Goal: Use online tool/utility: Utilize a website feature to perform a specific function

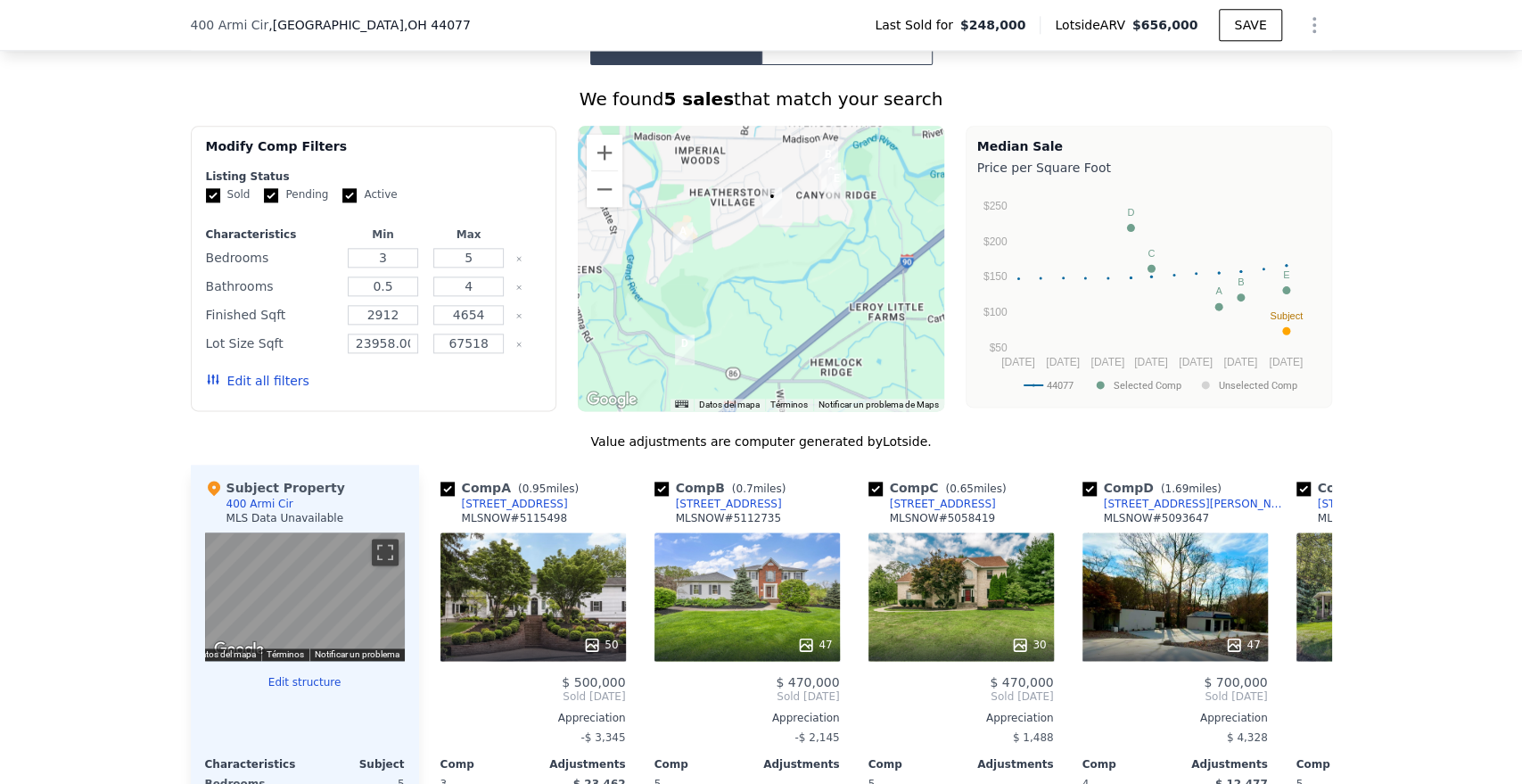
scroll to position [1380, 0]
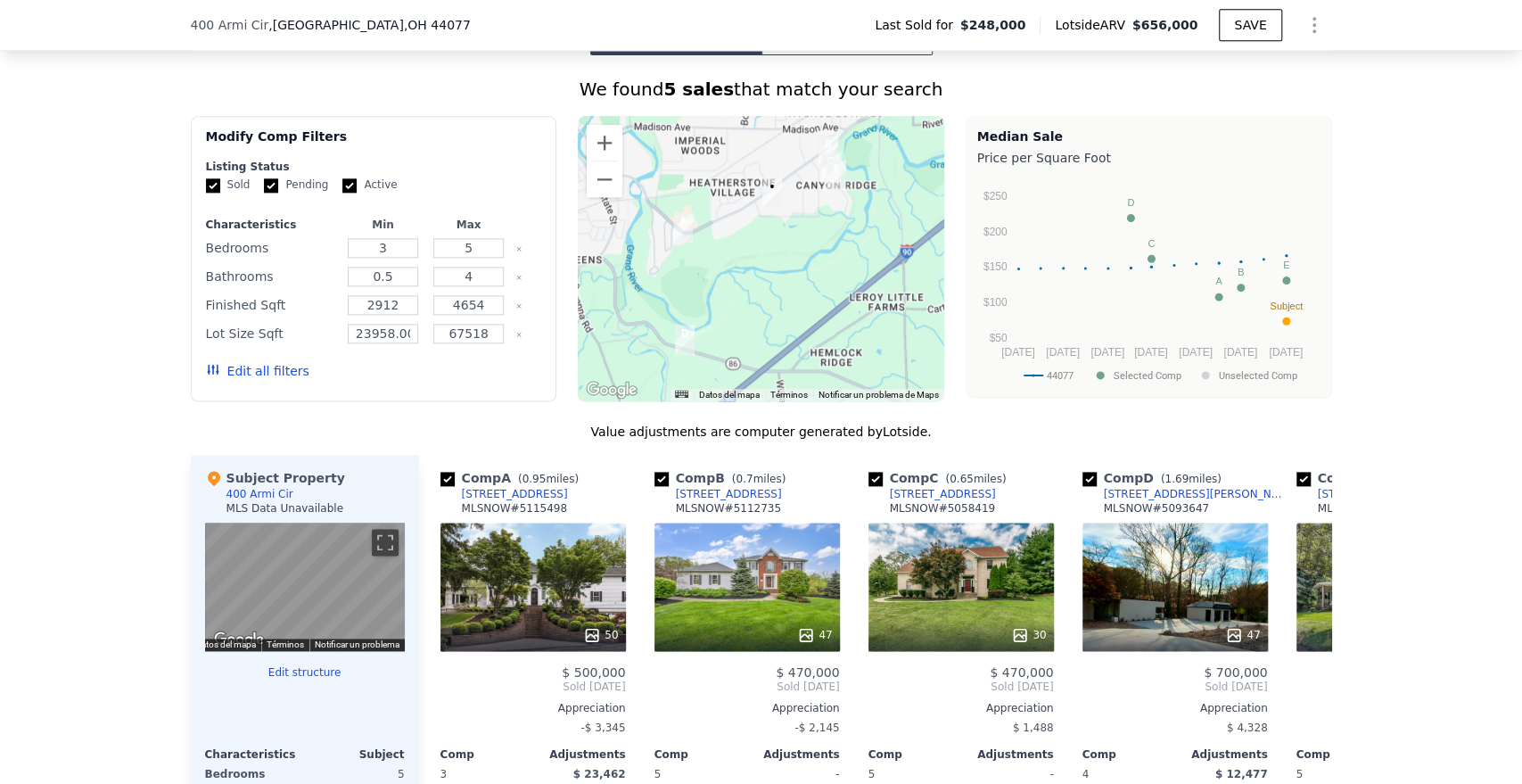
click at [899, 55] on button "Rental Comps" at bounding box center [847, 37] width 172 height 37
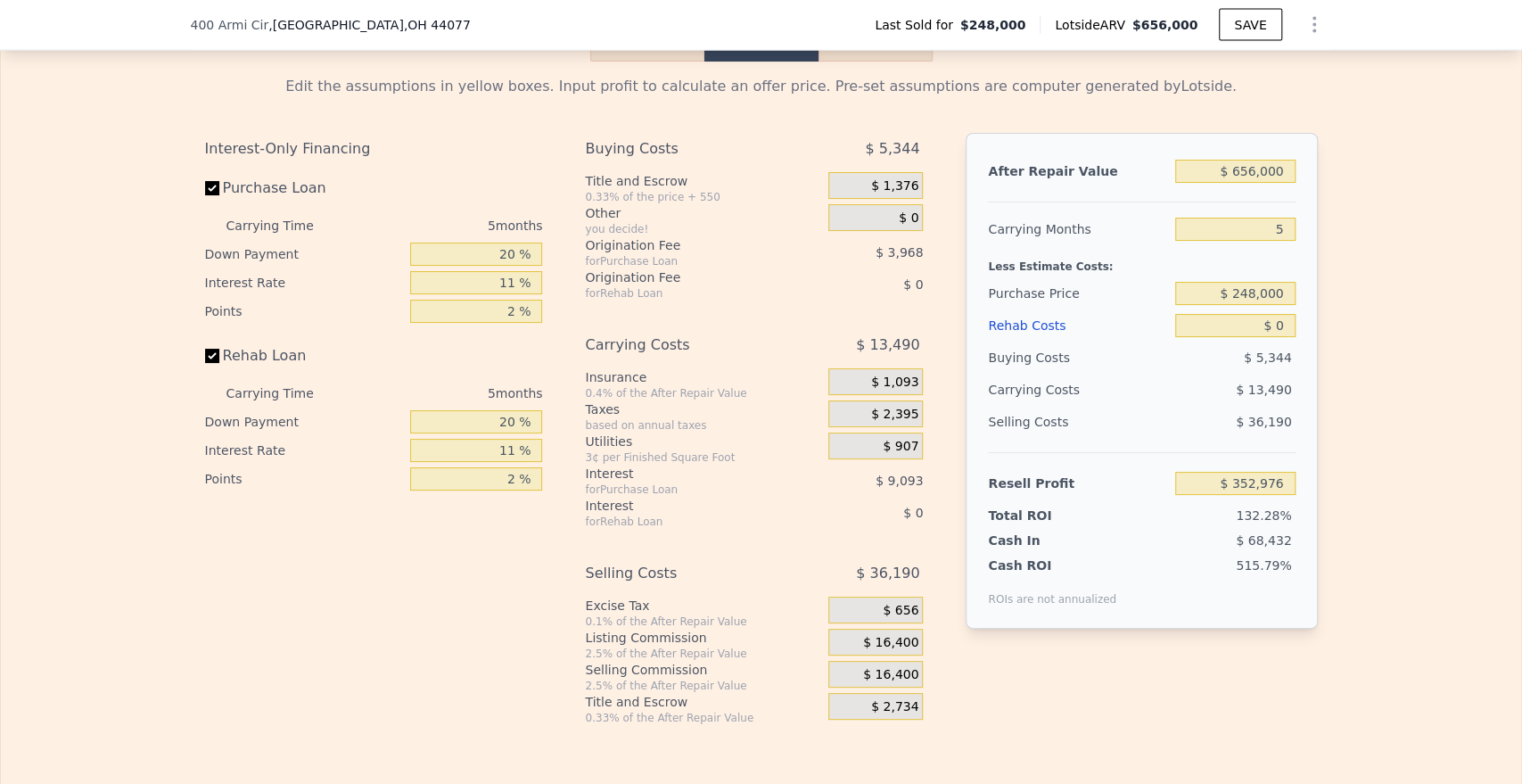
scroll to position [2469, 0]
click at [898, 85] on div "Edit the assumptions in yellow boxes. Input profit to calculate an offer price.…" at bounding box center [762, 391] width 1142 height 663
click at [901, 59] on button "Rental" at bounding box center [876, 40] width 114 height 37
select select "30"
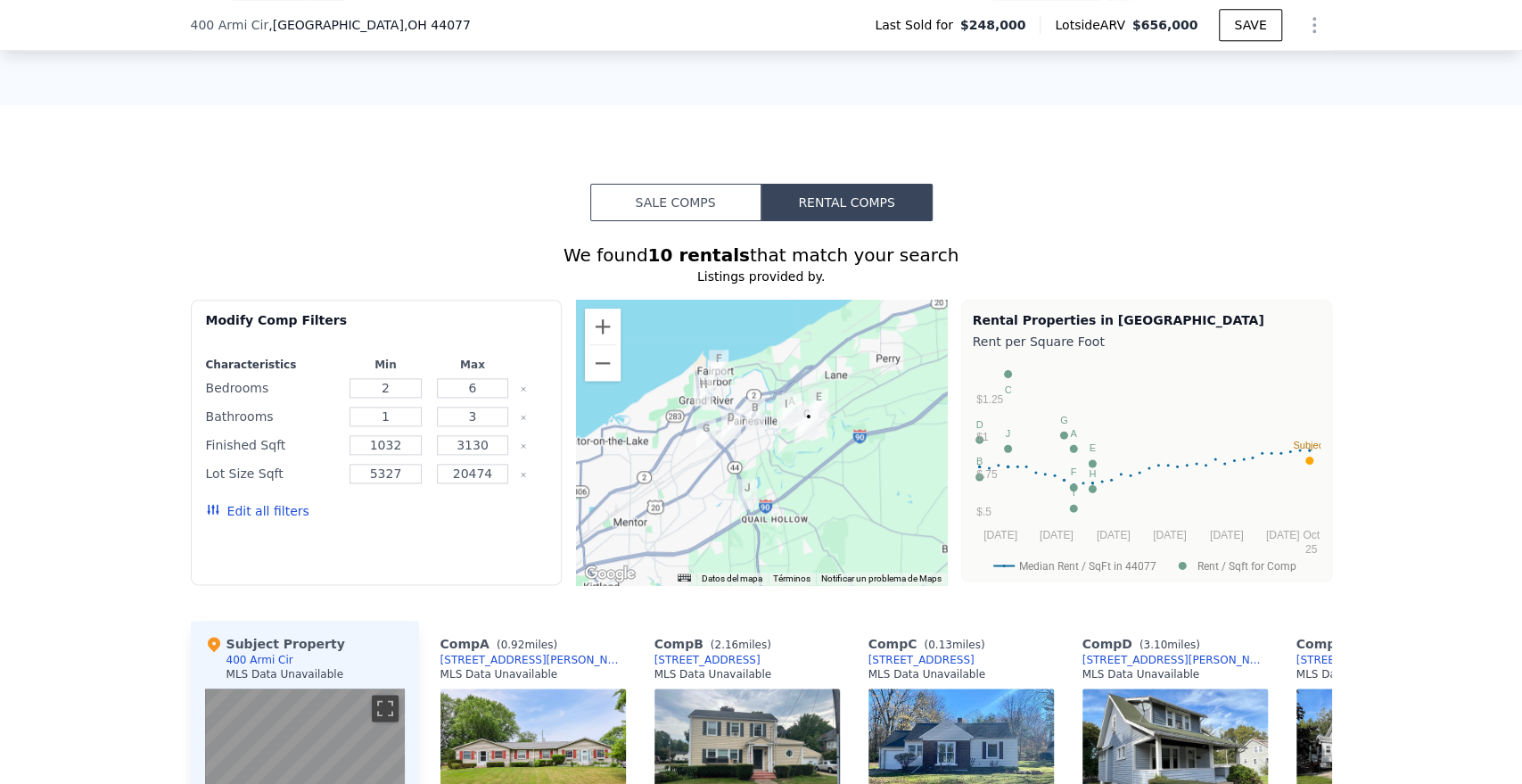
scroll to position [1182, 0]
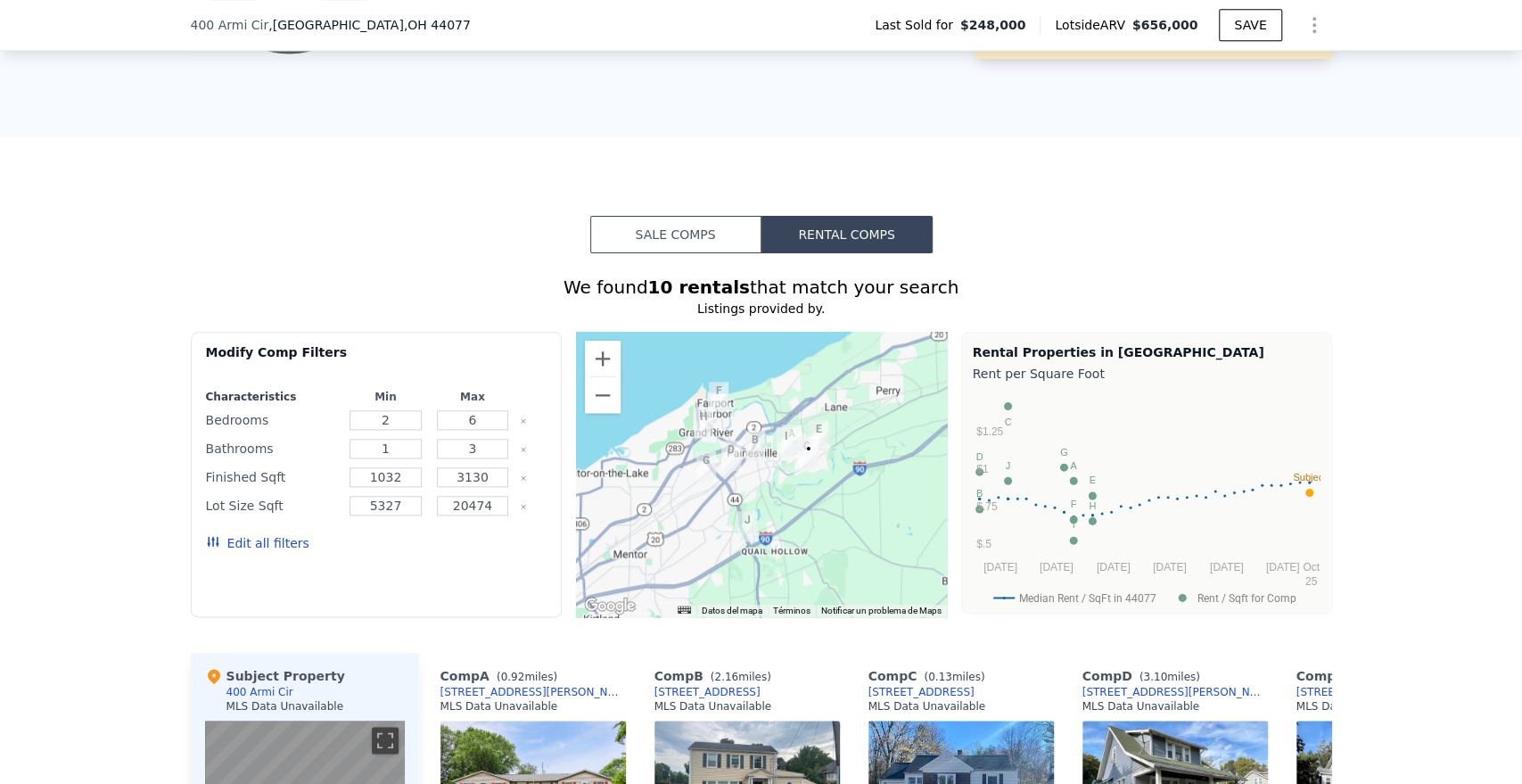
click at [706, 238] on button "Sale Comps" at bounding box center [676, 234] width 172 height 37
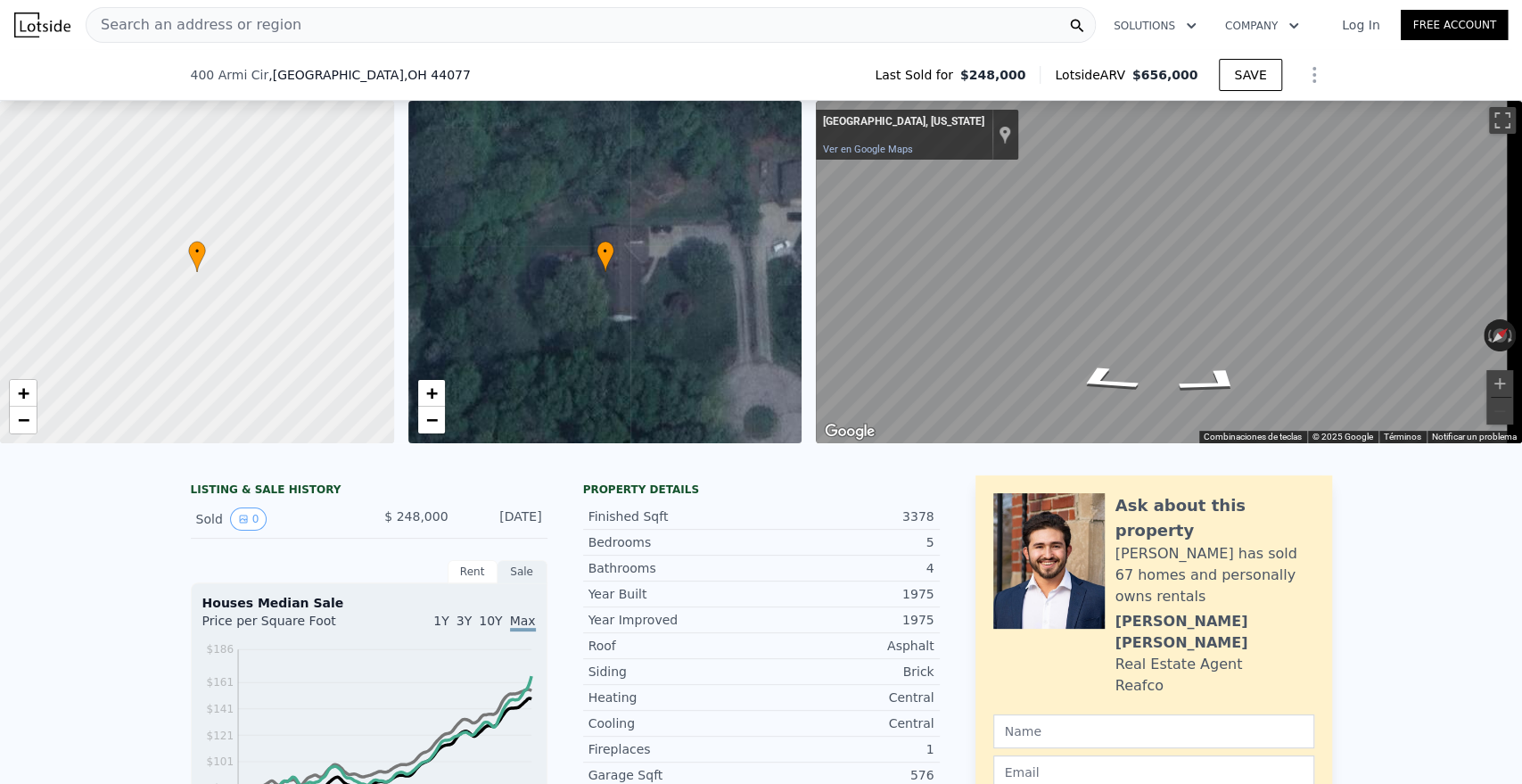
scroll to position [1677, 0]
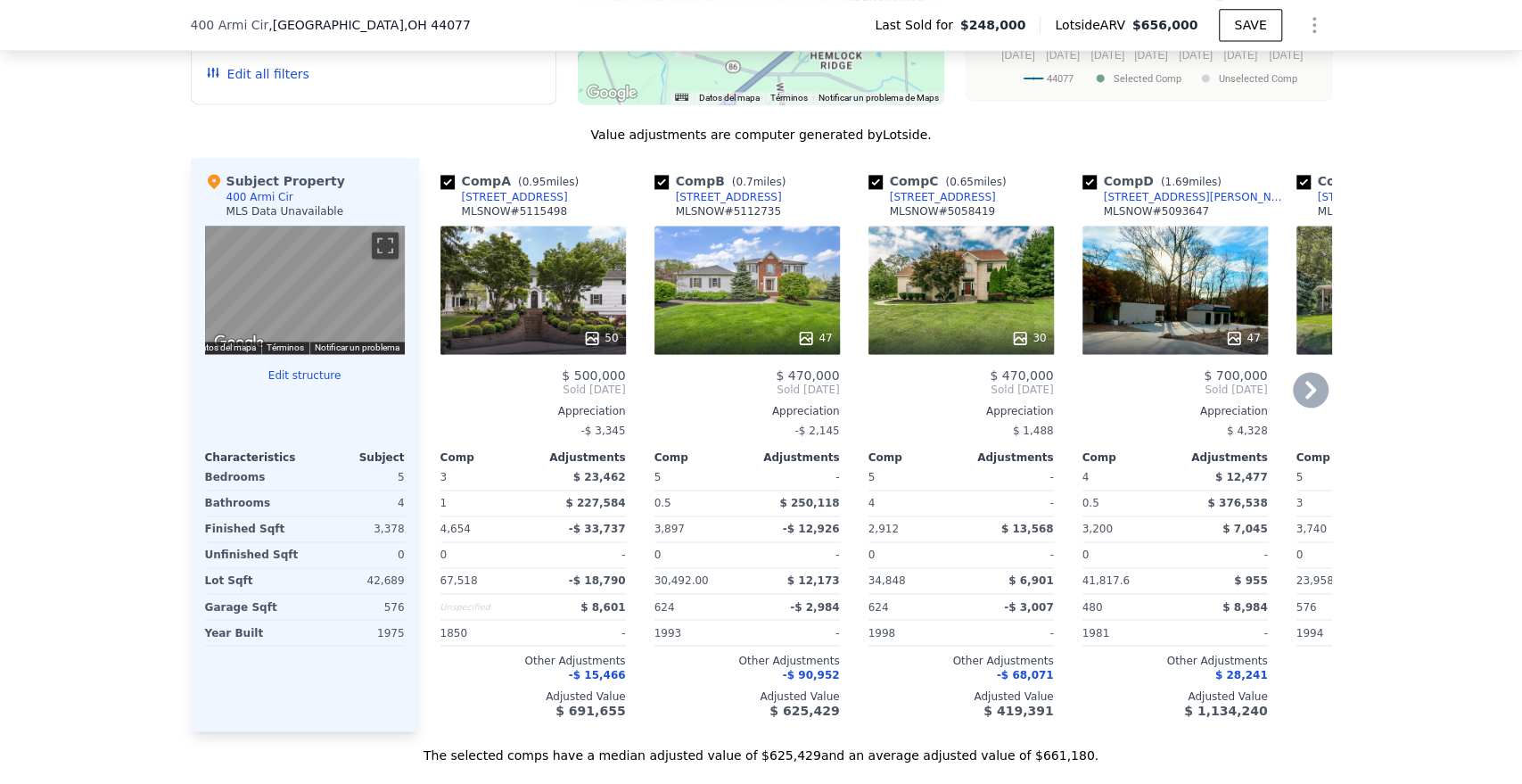
click at [1306, 394] on icon at bounding box center [1310, 389] width 10 height 18
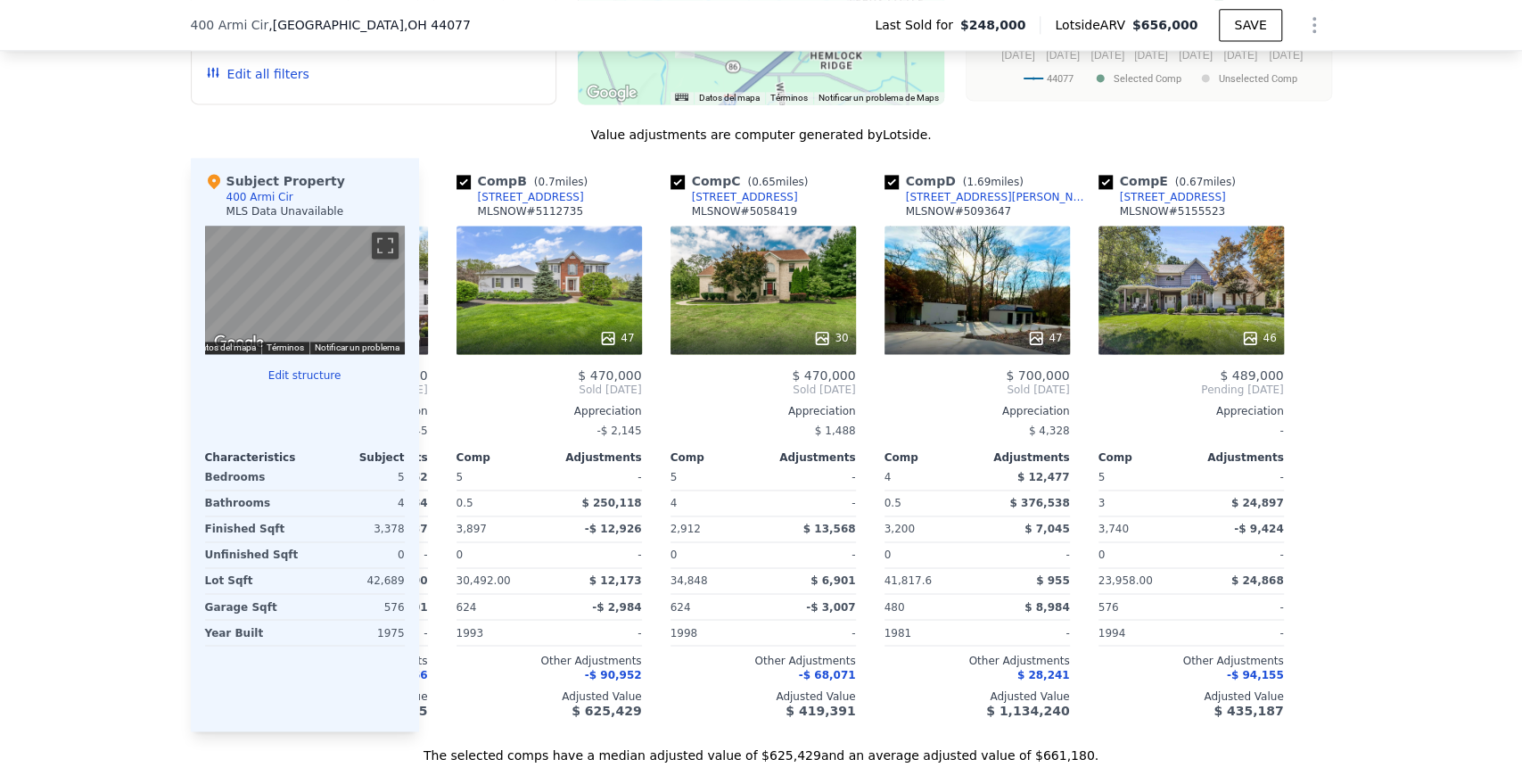
scroll to position [0, 200]
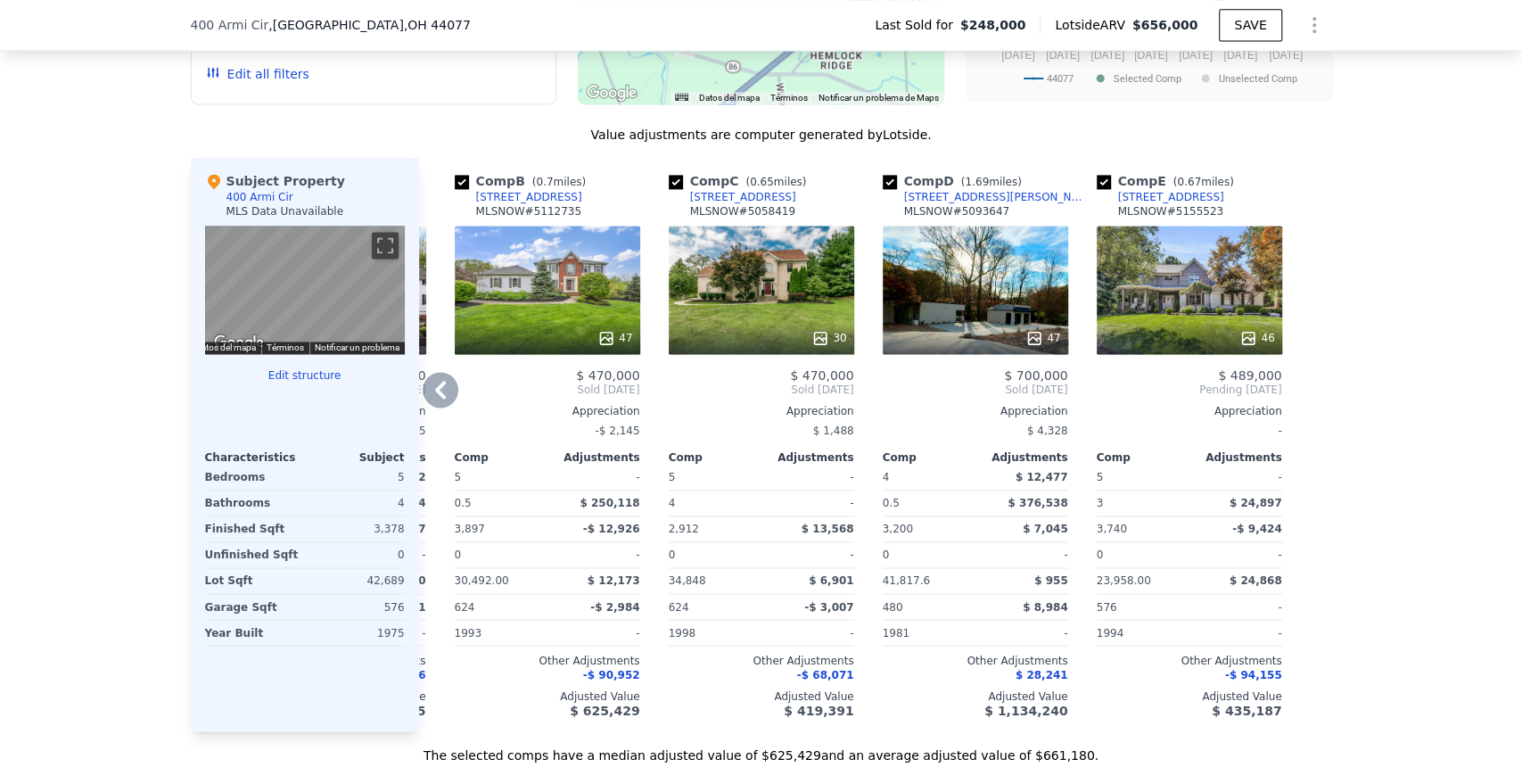
click at [957, 731] on div "Comp D ( 1.69 miles) [STREET_ADDRESS][PERSON_NAME] MLSNOW # 5093647 47 $ 700,00…" at bounding box center [976, 444] width 200 height 573
click at [554, 287] on div "47" at bounding box center [547, 289] width 186 height 128
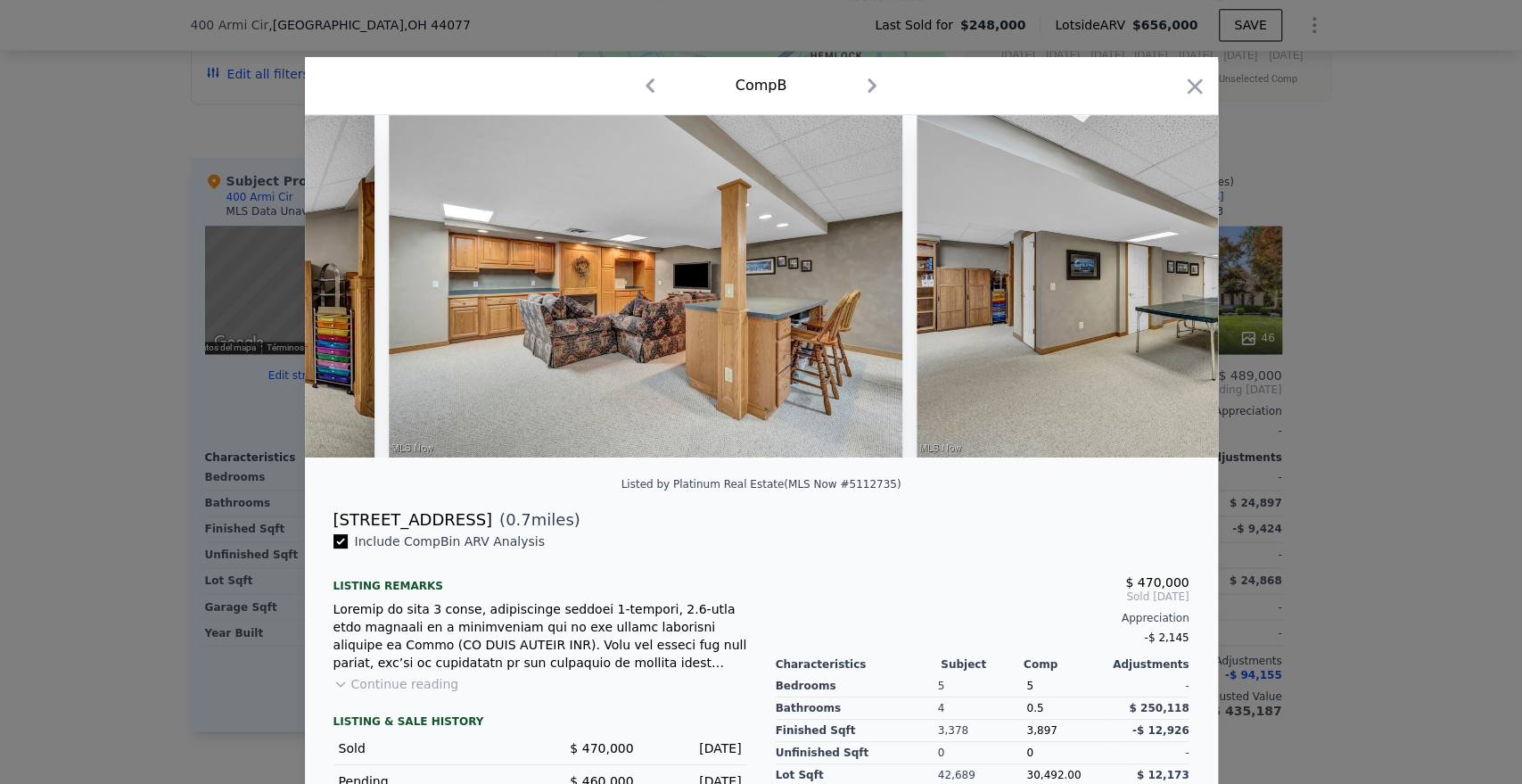
scroll to position [0, 23899]
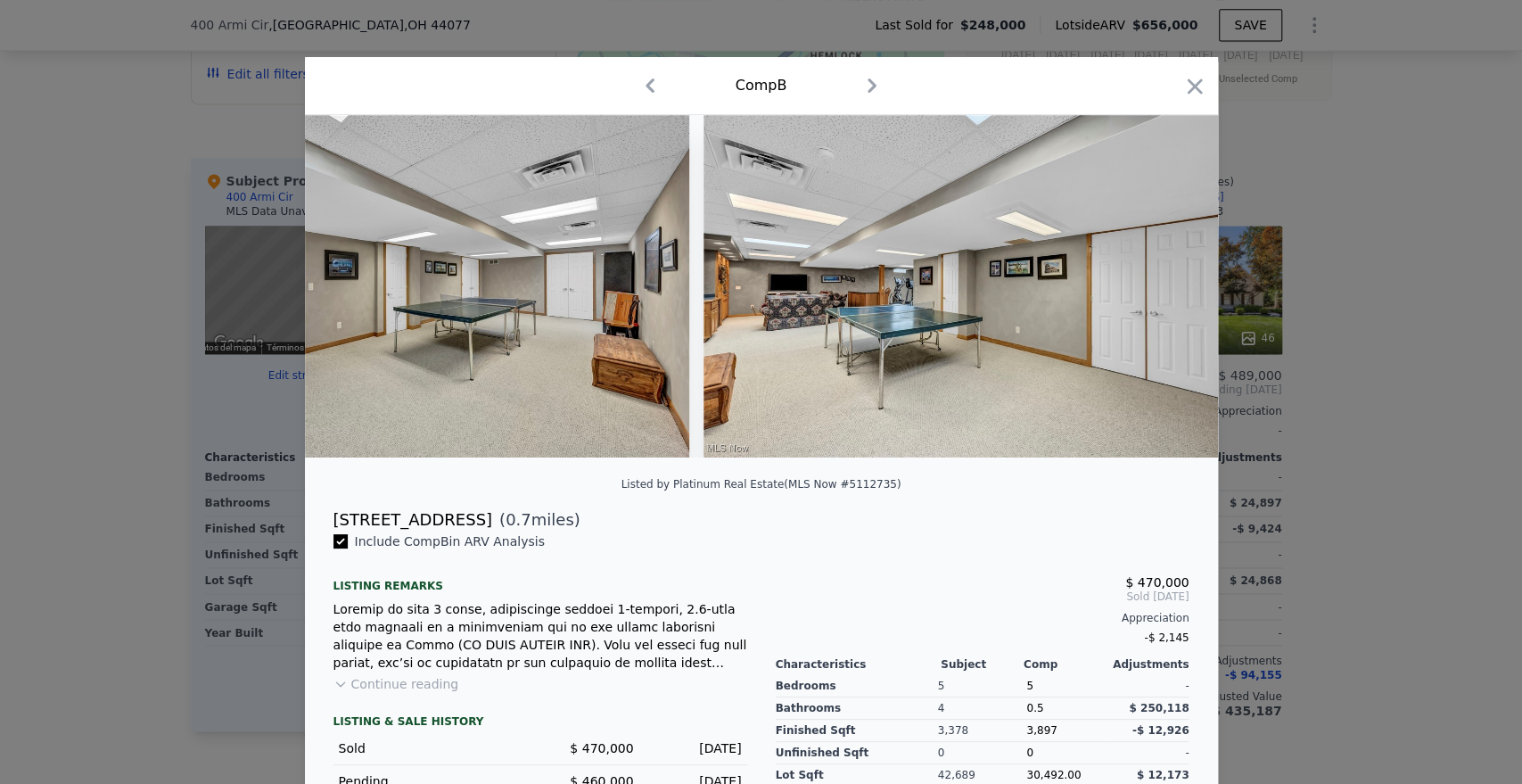
click at [1294, 276] on div at bounding box center [761, 392] width 1522 height 784
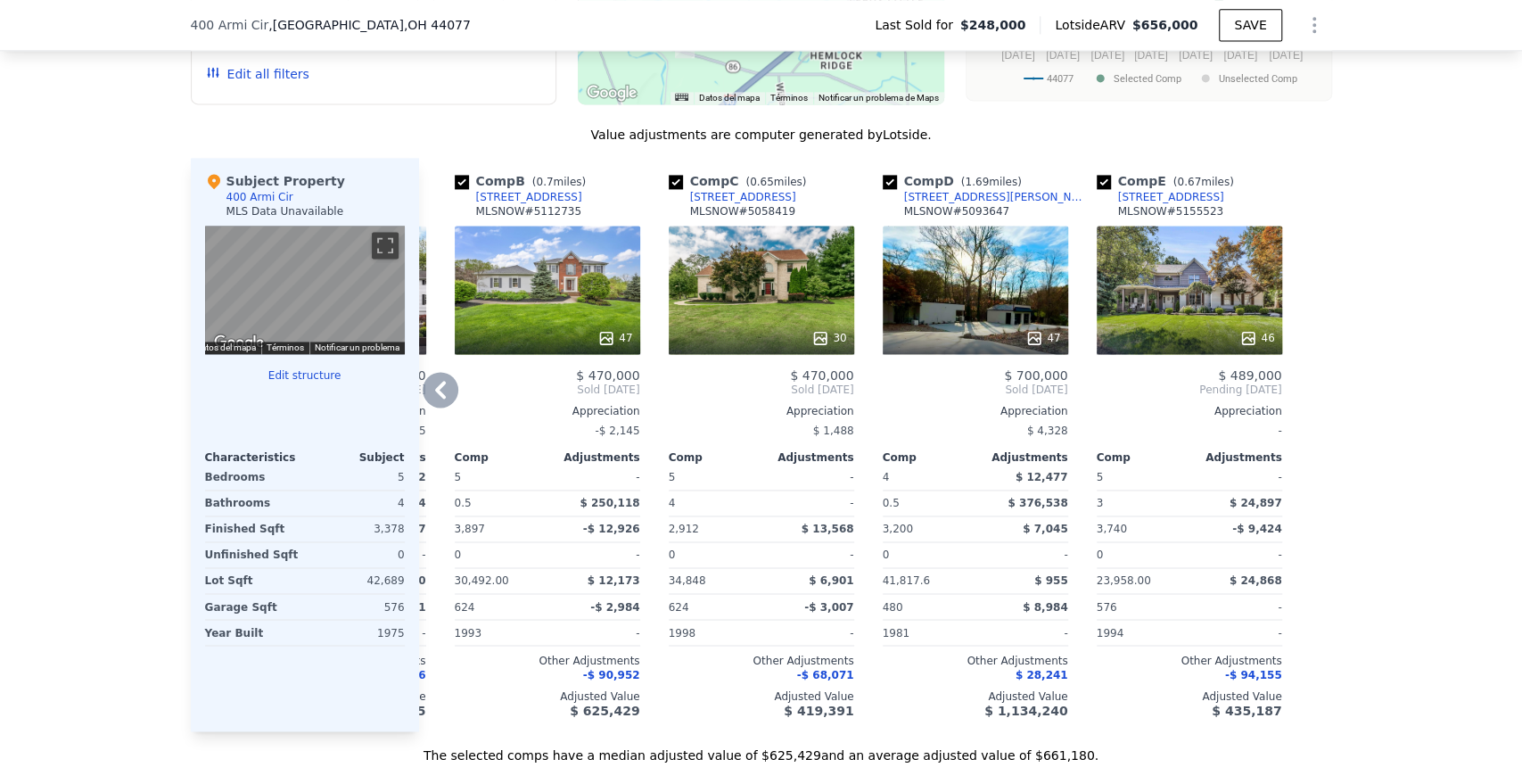
click at [791, 309] on div "30" at bounding box center [762, 289] width 186 height 128
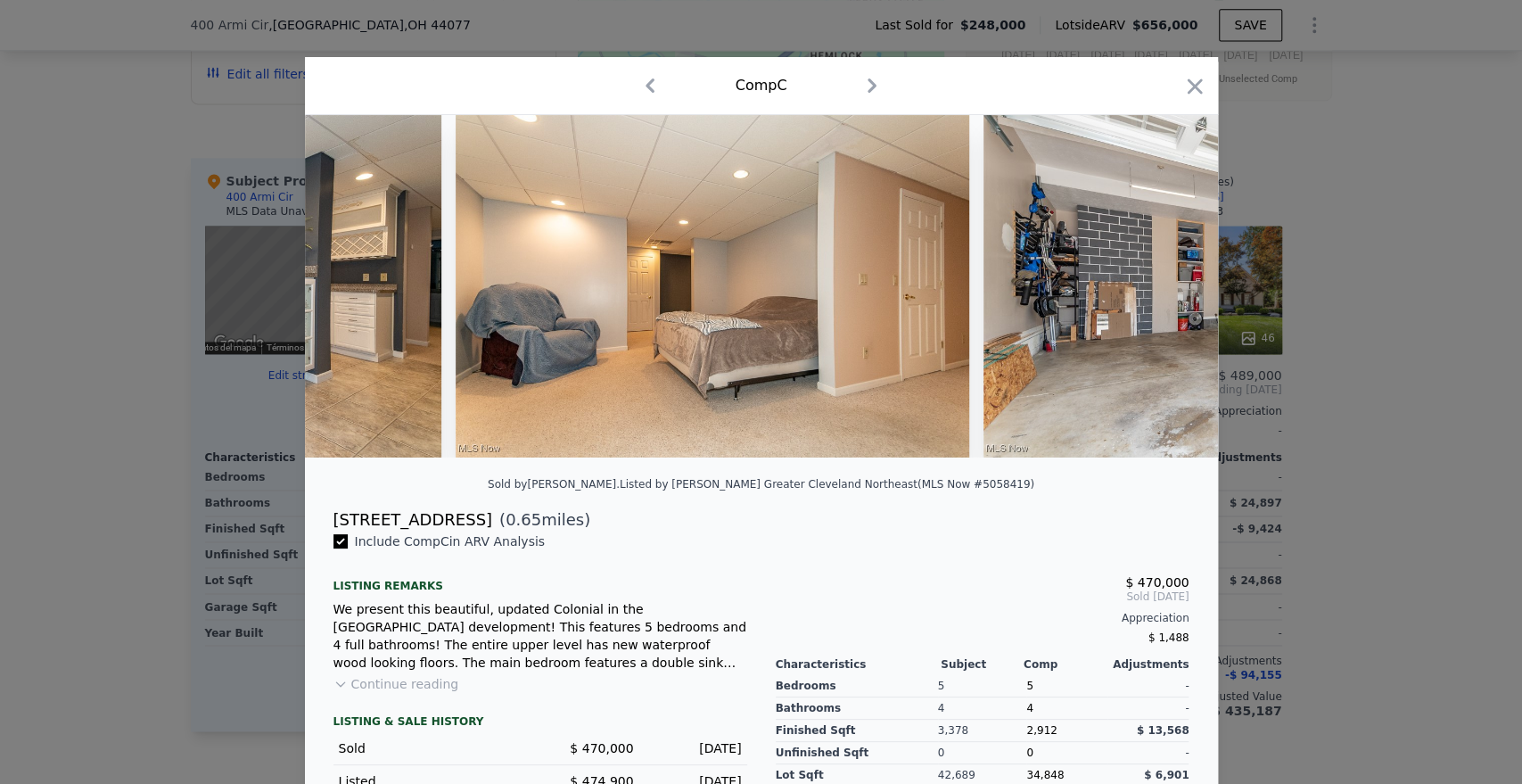
scroll to position [0, 14165]
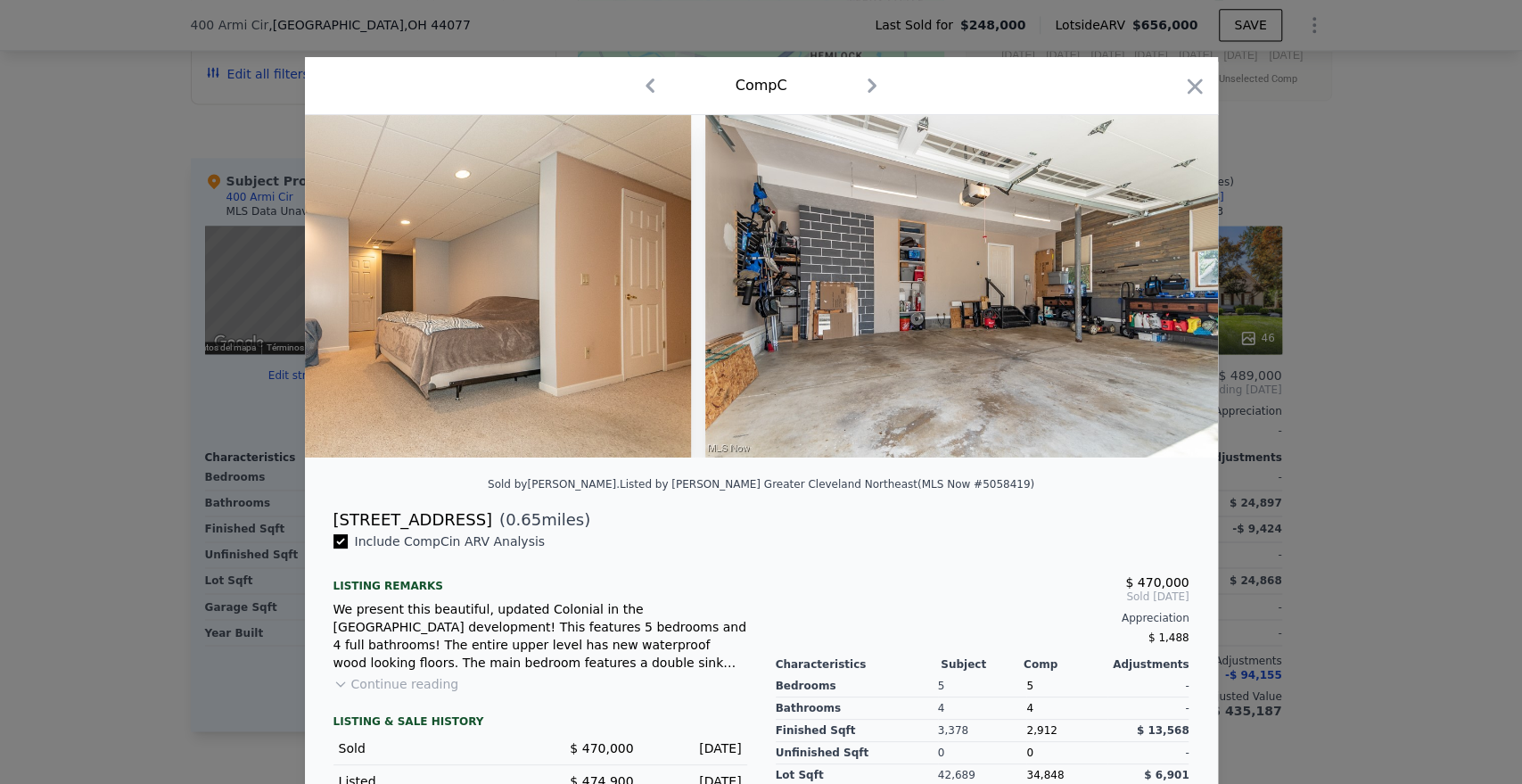
click at [1370, 394] on div at bounding box center [761, 392] width 1522 height 784
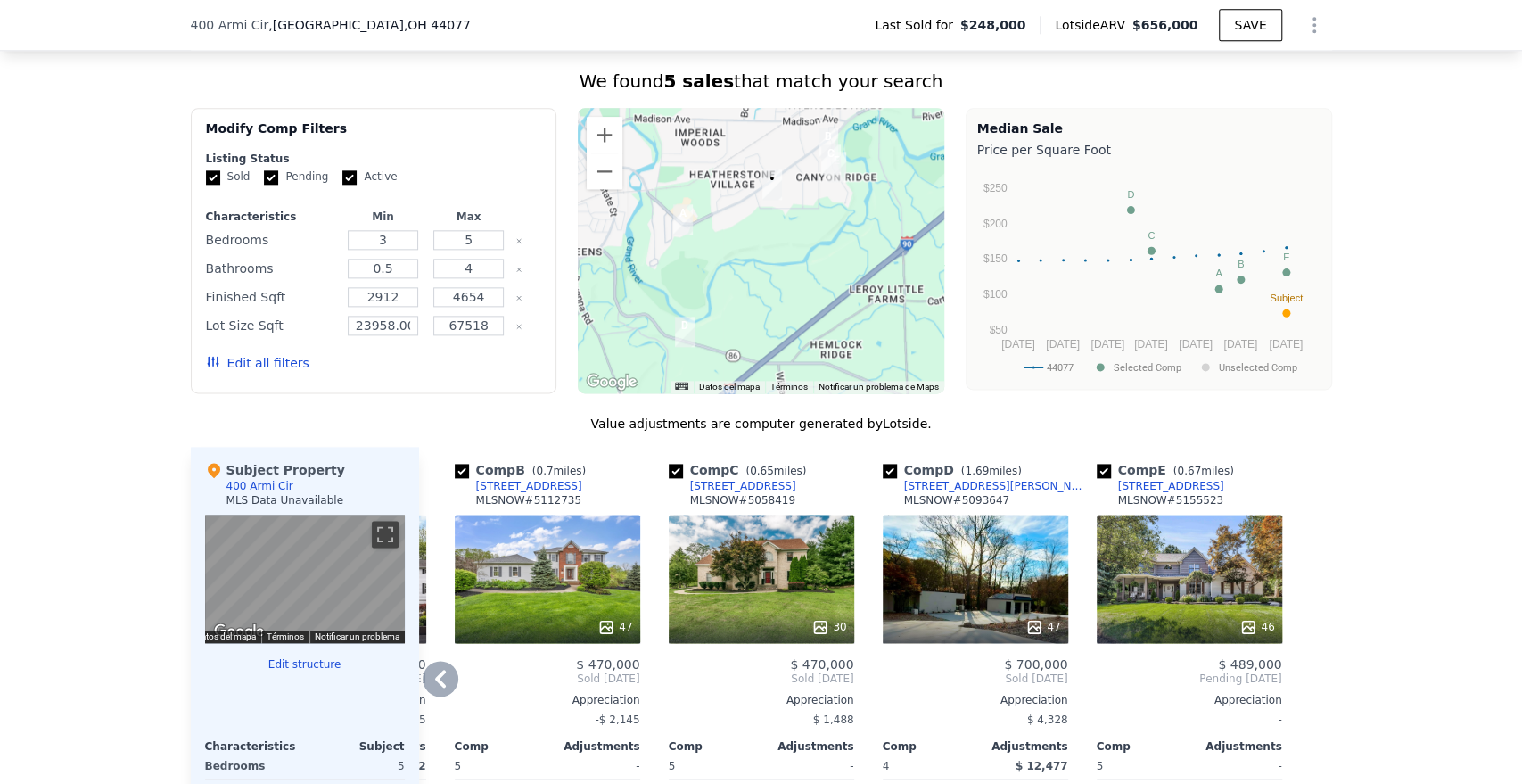
scroll to position [1380, 0]
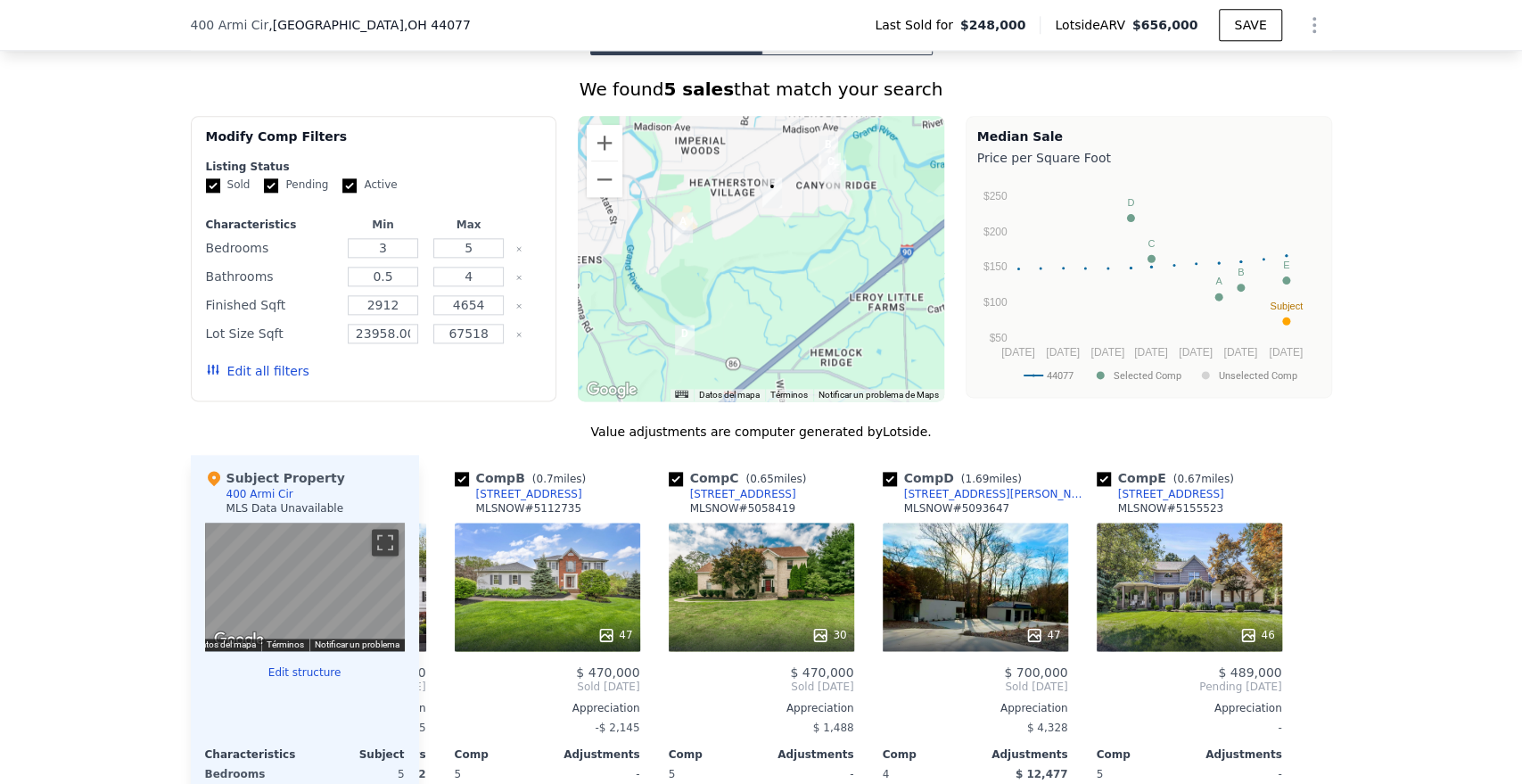
click at [744, 229] on div at bounding box center [761, 259] width 366 height 286
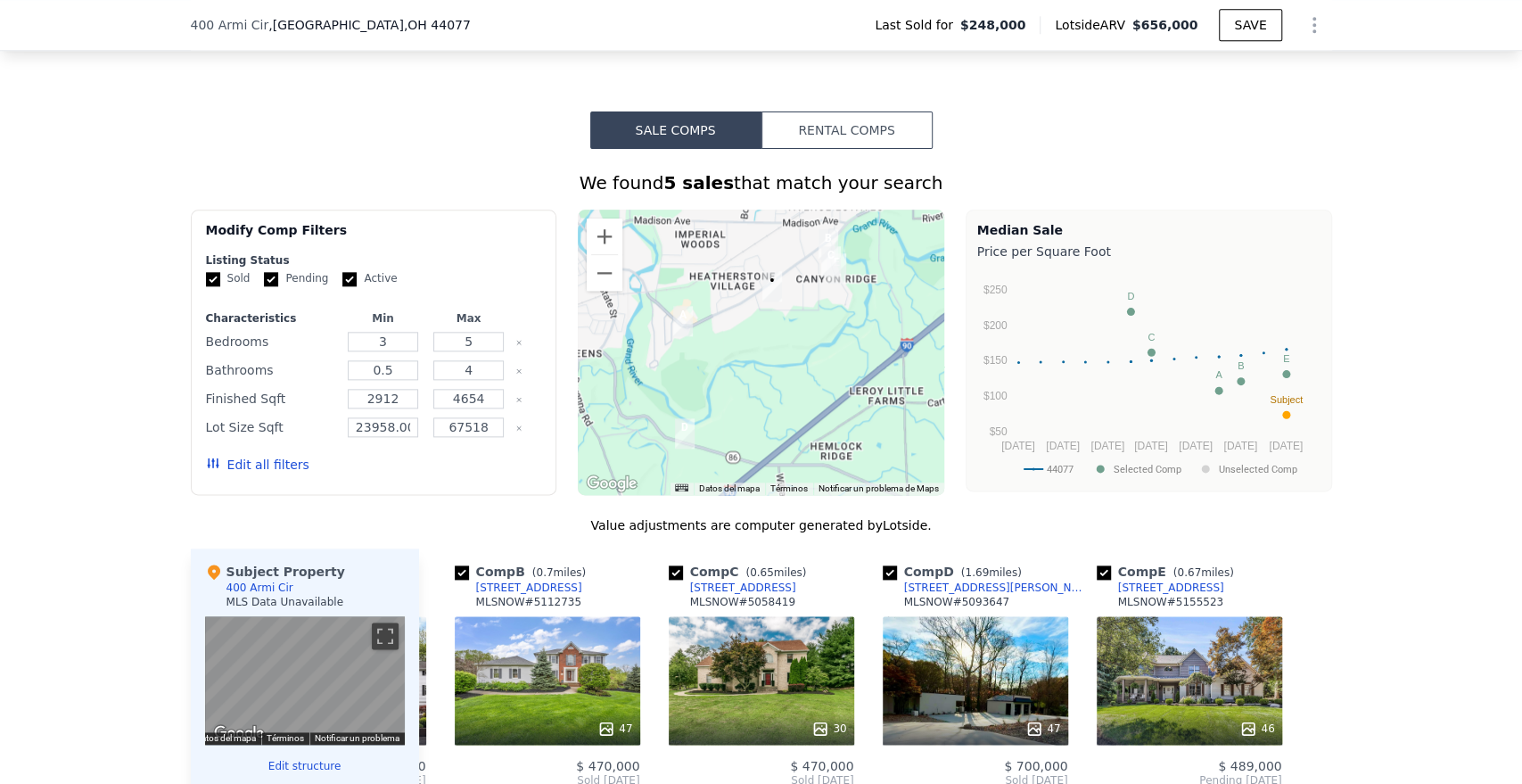
scroll to position [1281, 0]
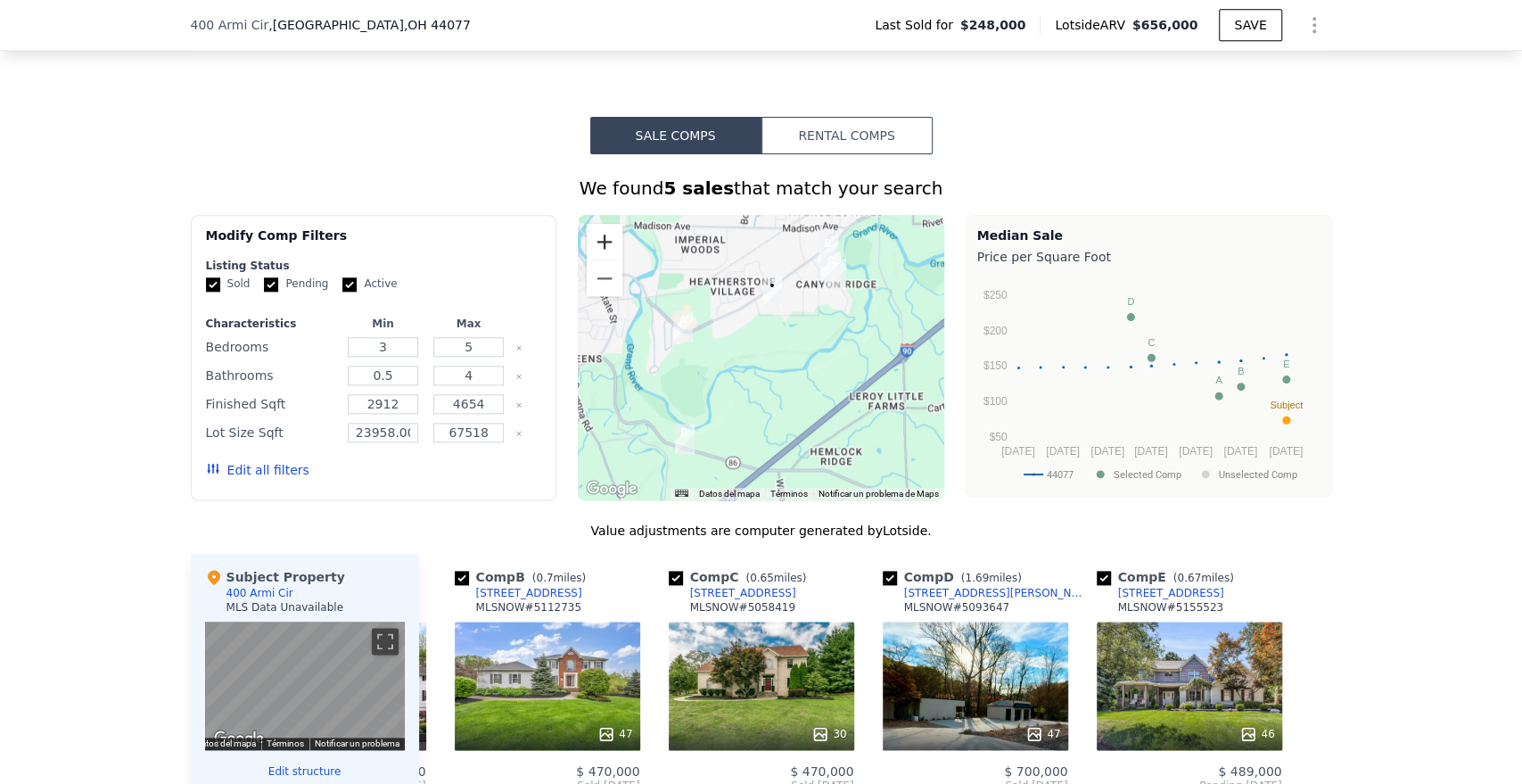
click at [604, 252] on button "Ampliar" at bounding box center [604, 242] width 36 height 36
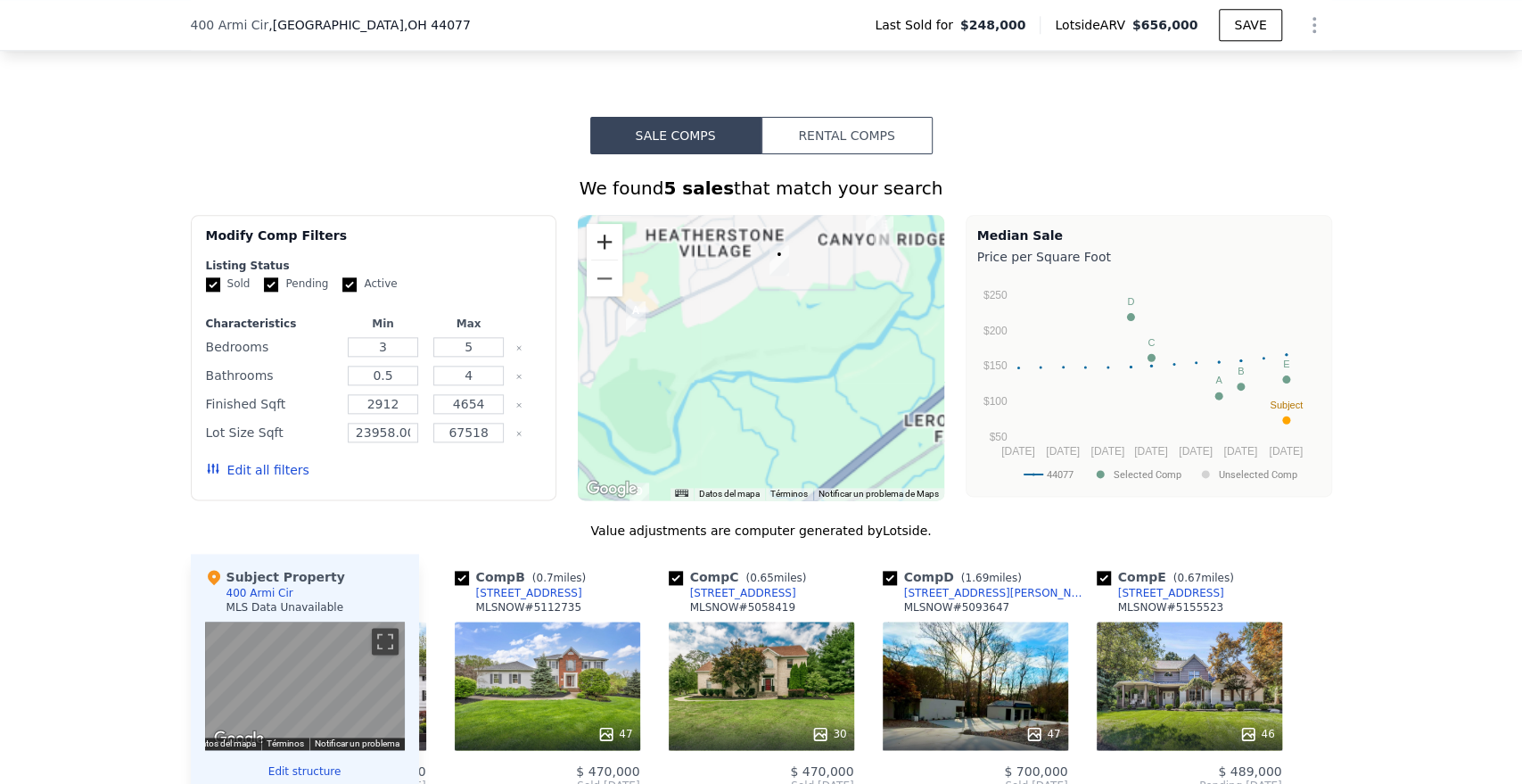
click at [603, 252] on button "Ampliar" at bounding box center [604, 242] width 36 height 36
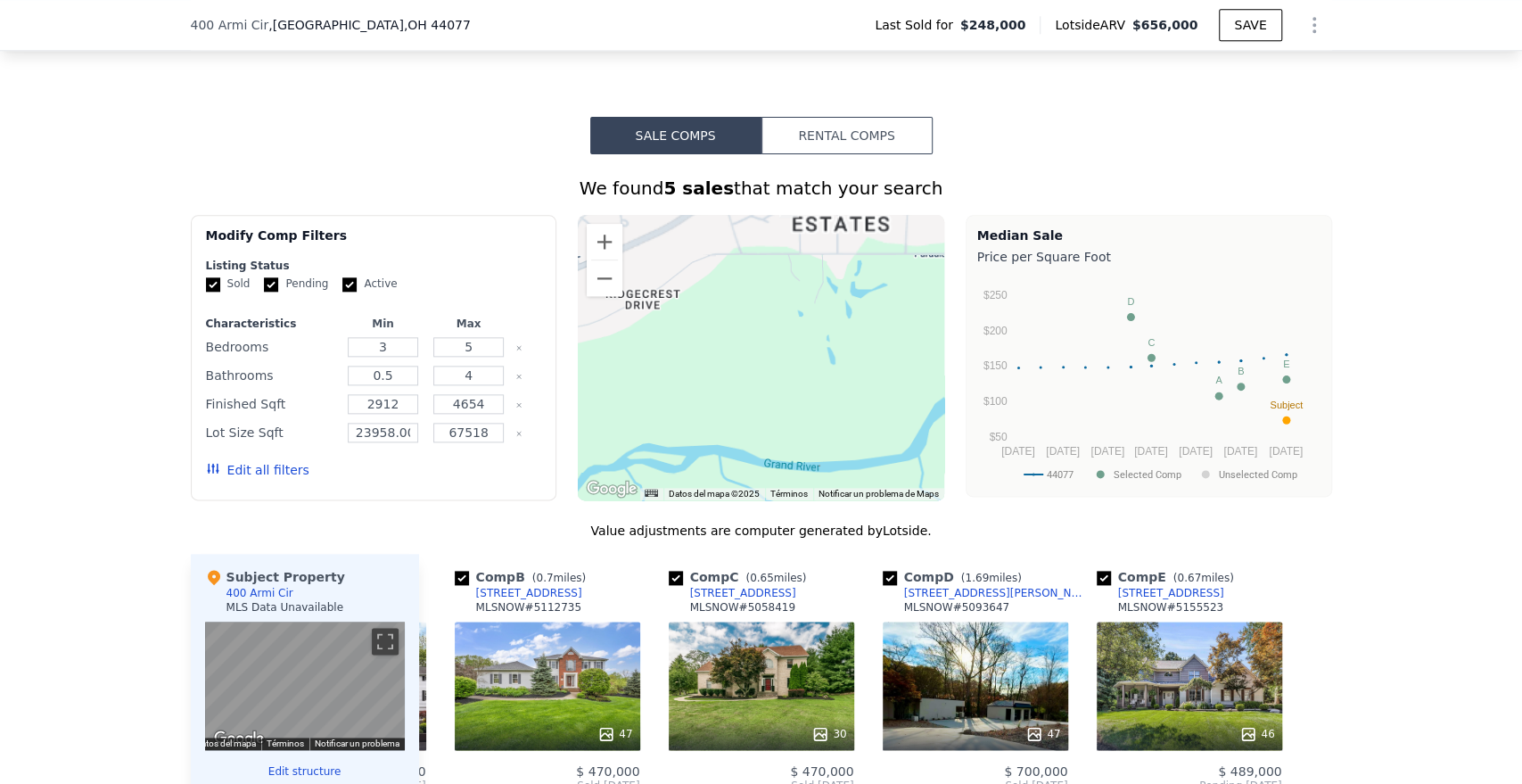
drag, startPoint x: 799, startPoint y: 327, endPoint x: 766, endPoint y: 451, distance: 128.3
click at [766, 451] on div at bounding box center [761, 357] width 366 height 286
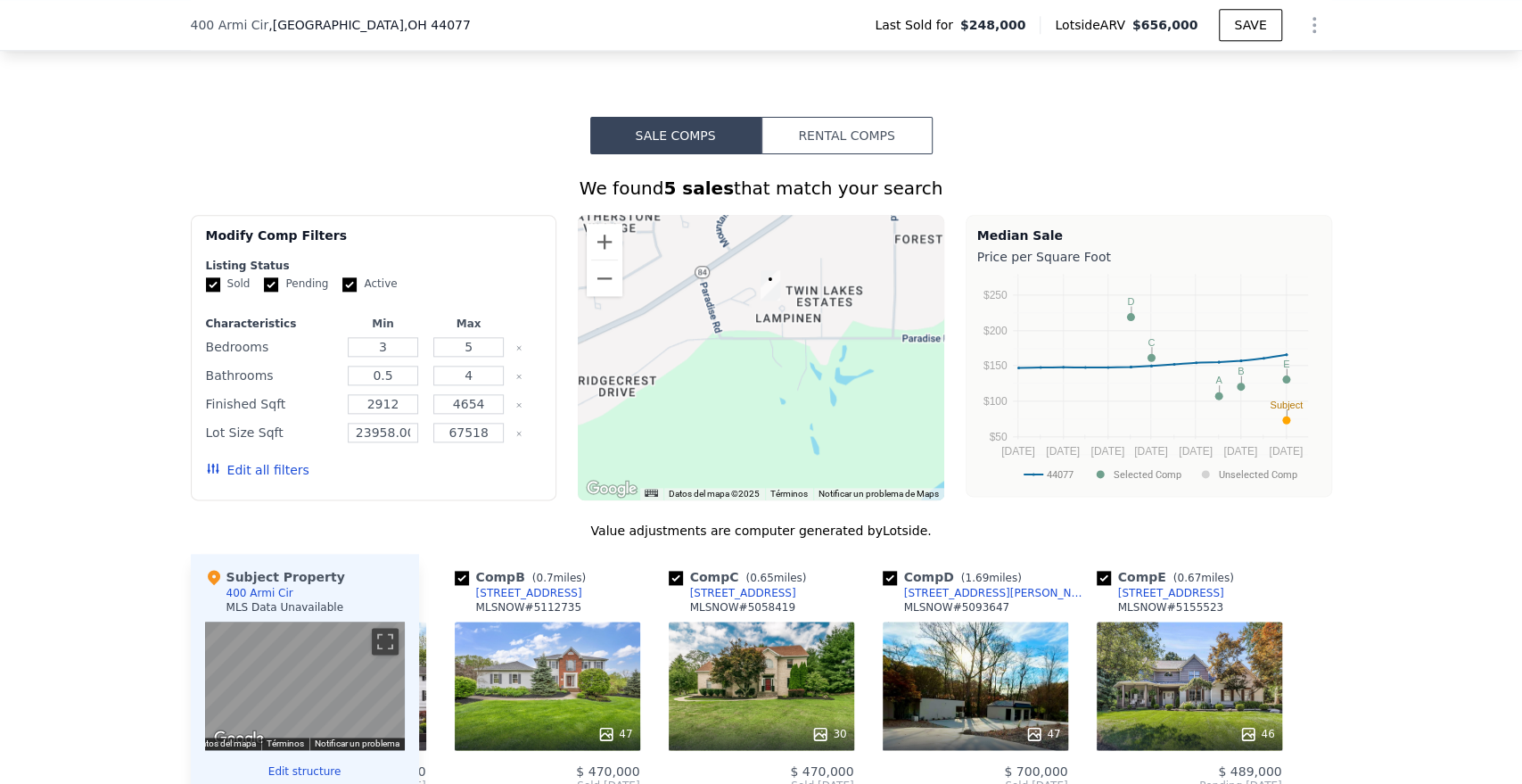
drag, startPoint x: 799, startPoint y: 375, endPoint x: 679, endPoint y: 462, distance: 148.2
click at [682, 462] on div at bounding box center [761, 357] width 366 height 286
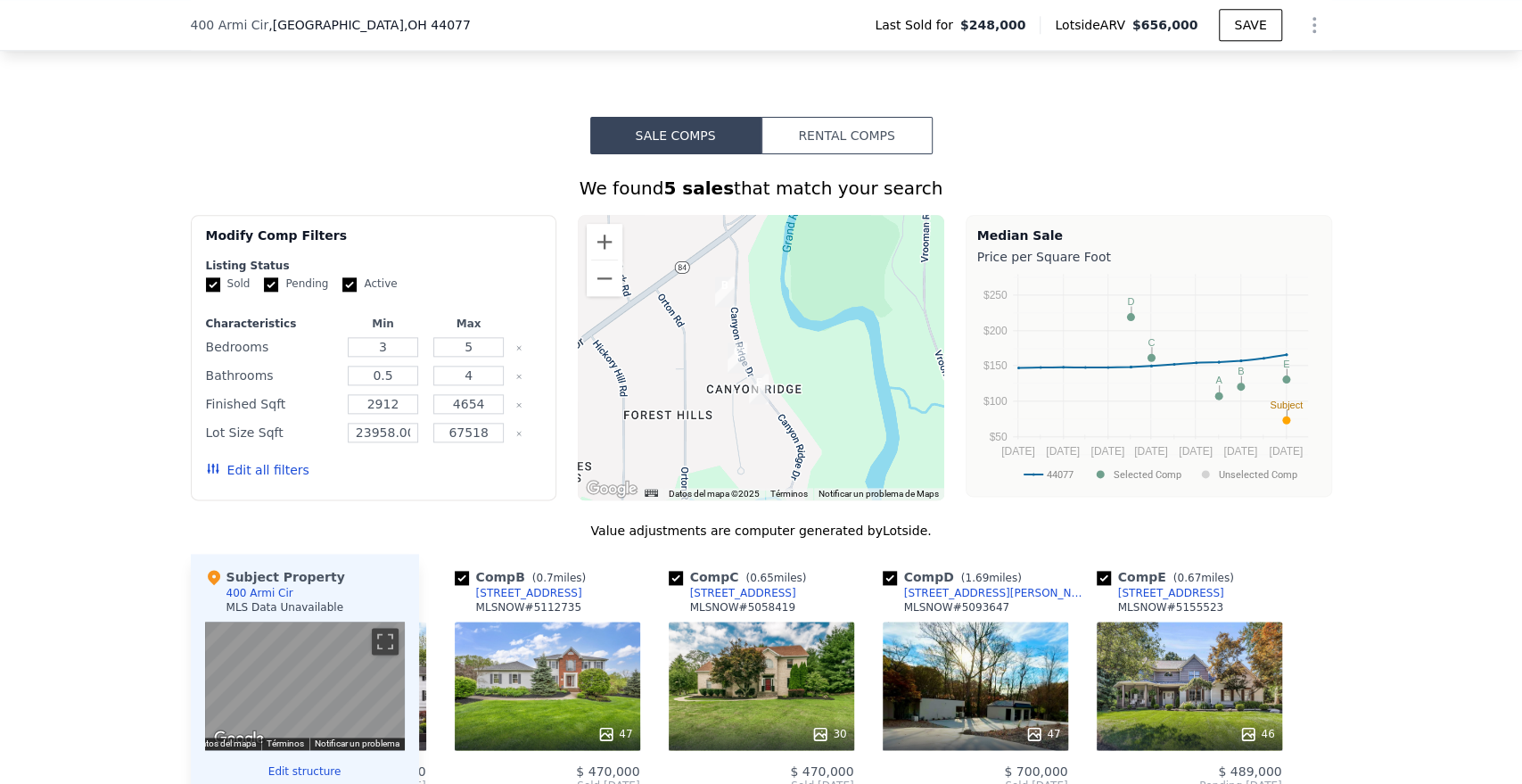
click at [749, 385] on div at bounding box center [761, 357] width 366 height 286
click at [614, 296] on button "Reducir" at bounding box center [604, 278] width 36 height 36
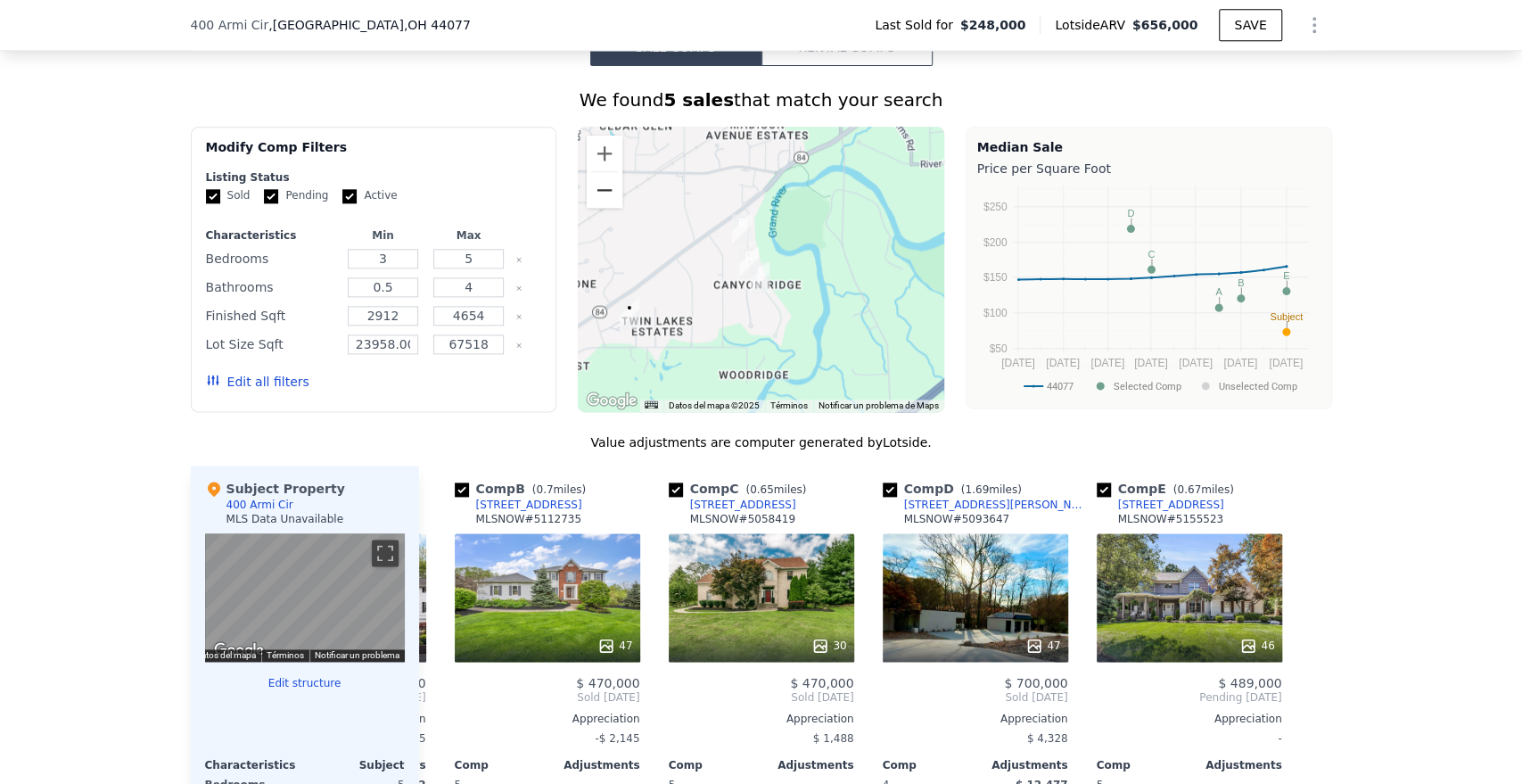
scroll to position [1380, 0]
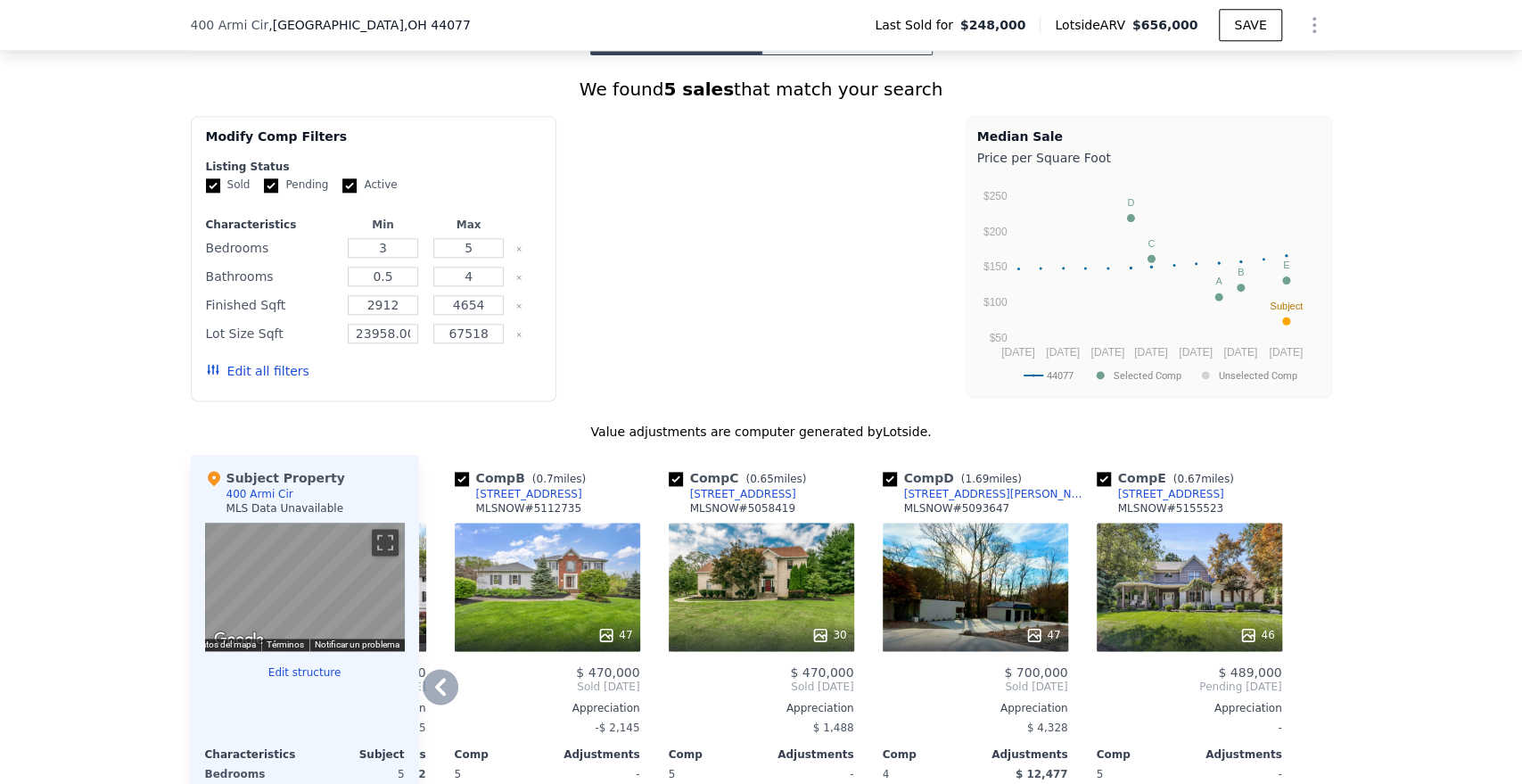
type input "$ 2,750"
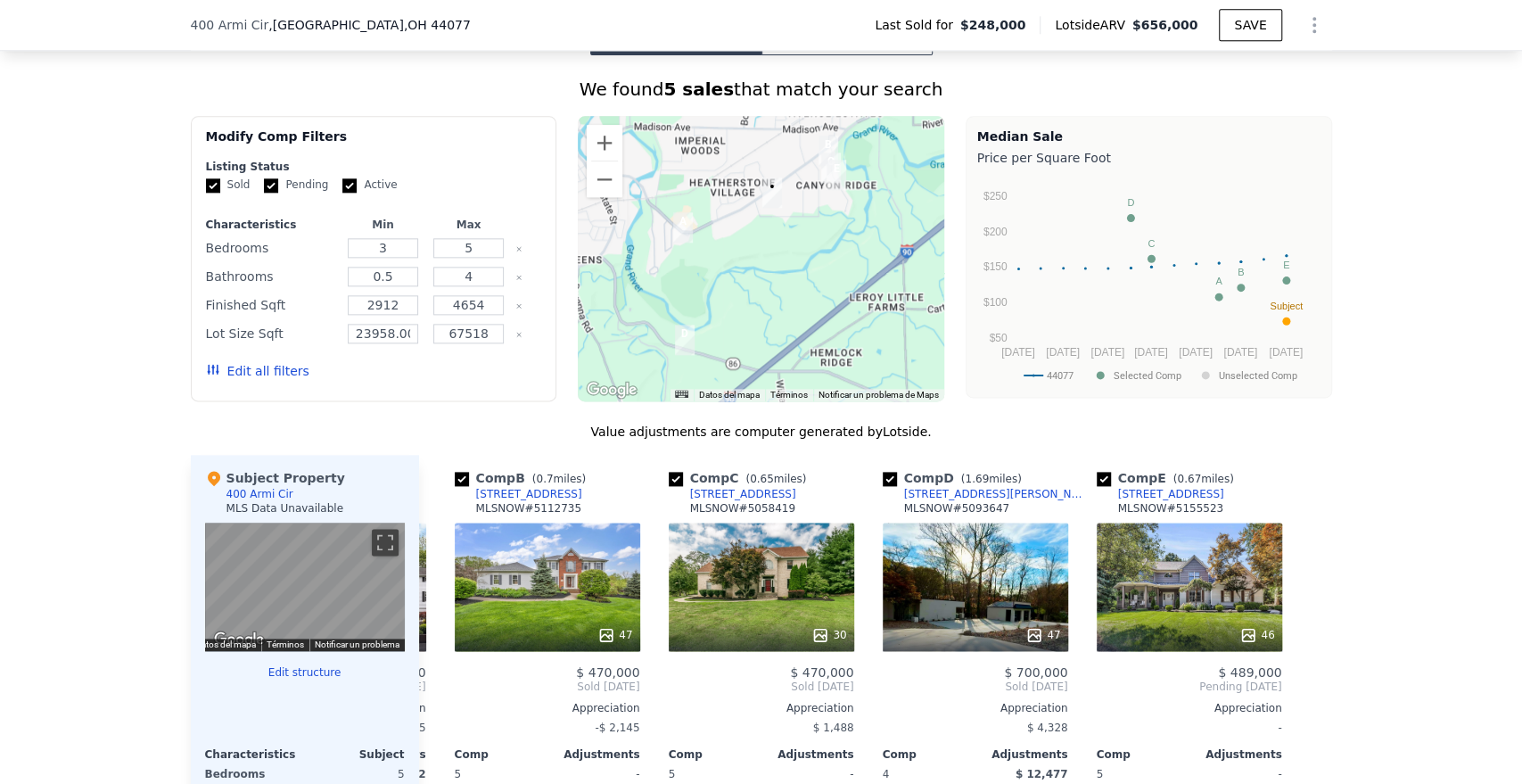
click at [1366, 2] on div "[STREET_ADDRESS] Last Sold for $248,000 Lotside ARV $656,000 SAVE" at bounding box center [761, 25] width 1522 height 51
